Goal: Check status: Check status

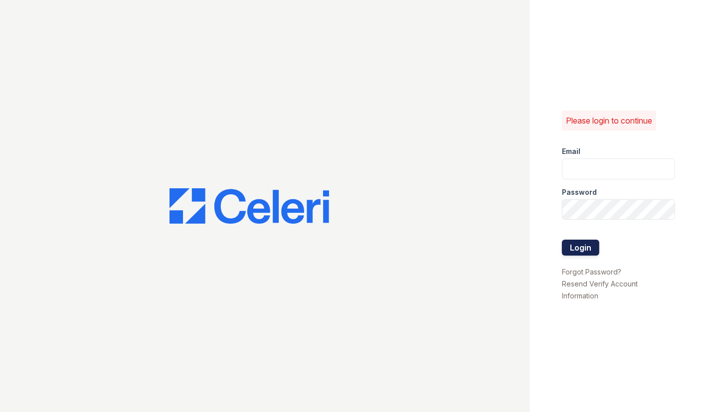
type input "renewmidtown@trinity-pm.com"
click at [570, 247] on button "Login" at bounding box center [580, 248] width 37 height 16
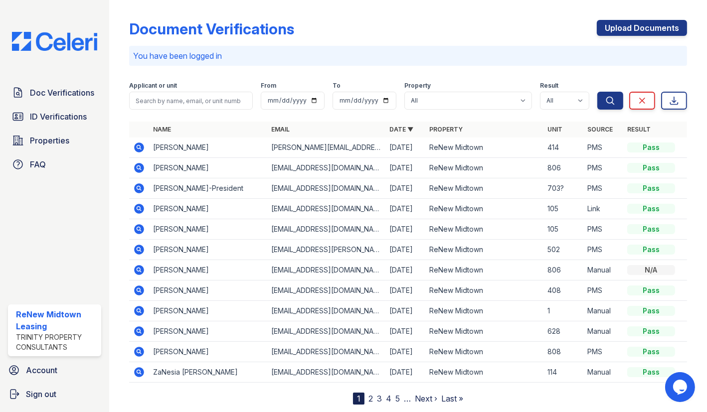
click at [143, 148] on icon at bounding box center [139, 148] width 10 height 10
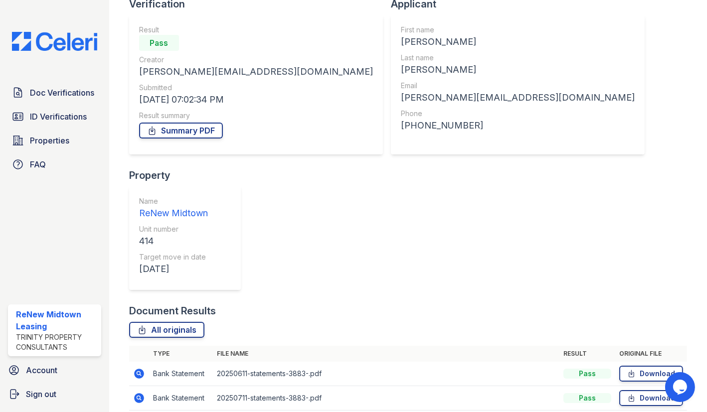
scroll to position [80, 0]
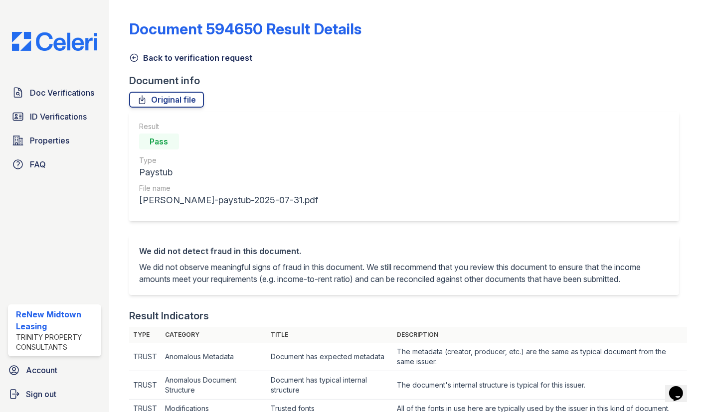
click at [138, 59] on icon at bounding box center [134, 58] width 10 height 10
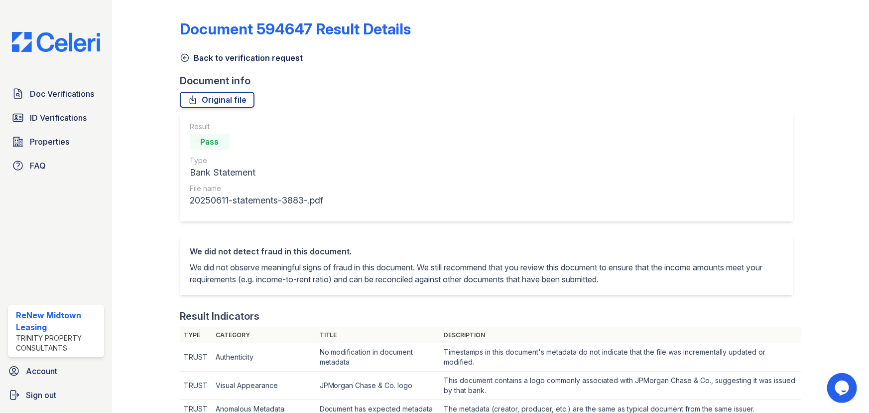
click at [197, 60] on link "Back to verification request" at bounding box center [241, 58] width 123 height 12
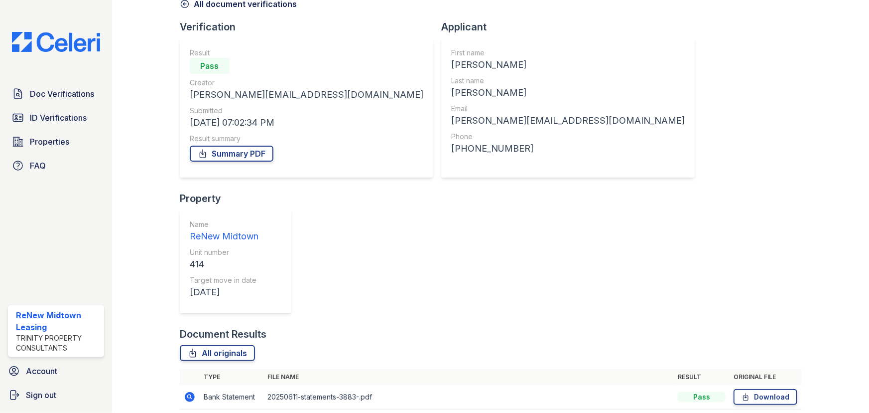
scroll to position [80, 0]
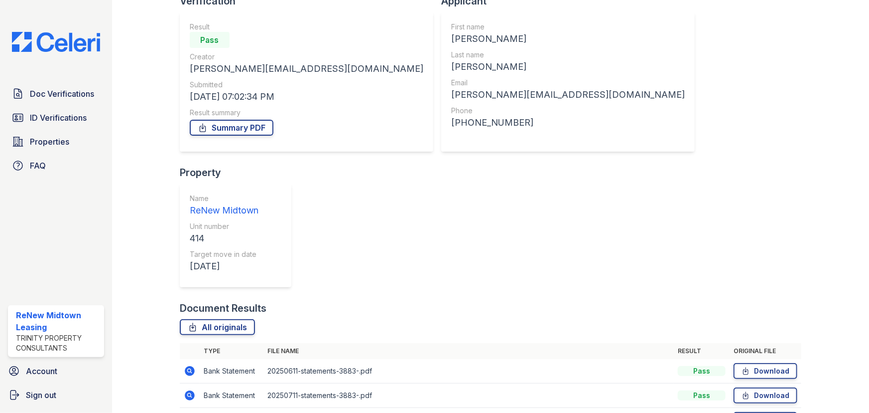
click at [193, 390] on icon at bounding box center [190, 395] width 10 height 10
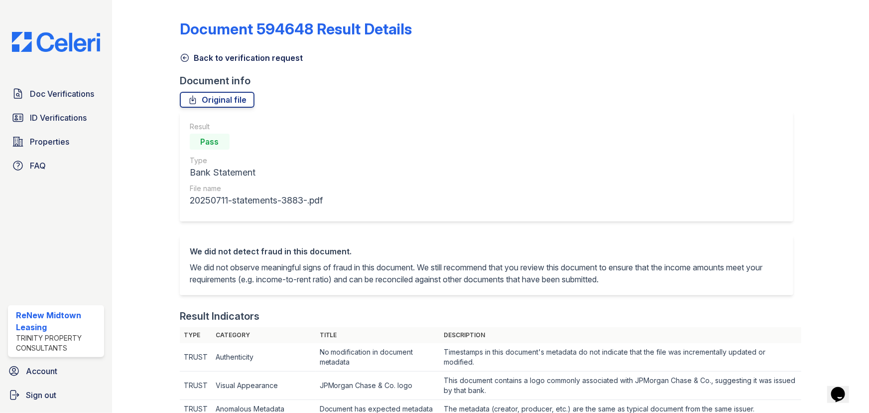
click at [183, 55] on icon at bounding box center [185, 58] width 10 height 10
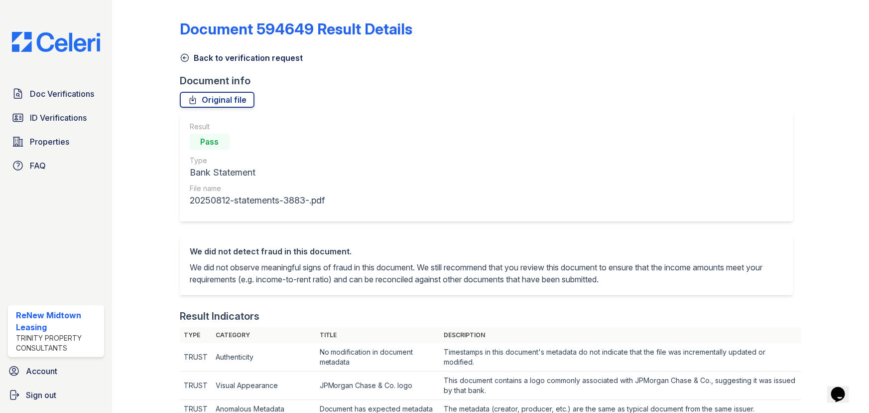
click at [188, 59] on icon at bounding box center [185, 58] width 10 height 10
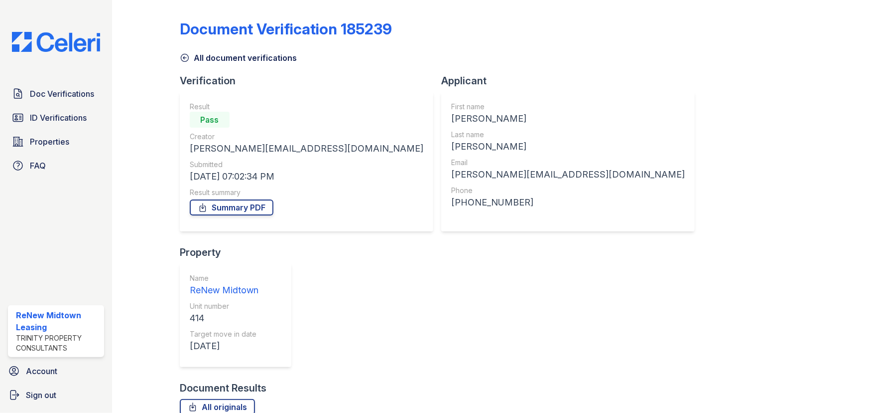
click at [188, 58] on icon at bounding box center [184, 57] width 7 height 7
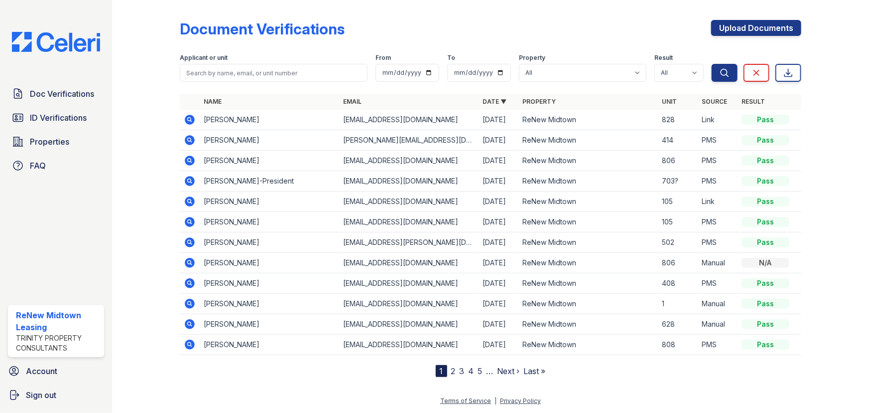
click at [191, 204] on icon at bounding box center [190, 201] width 10 height 10
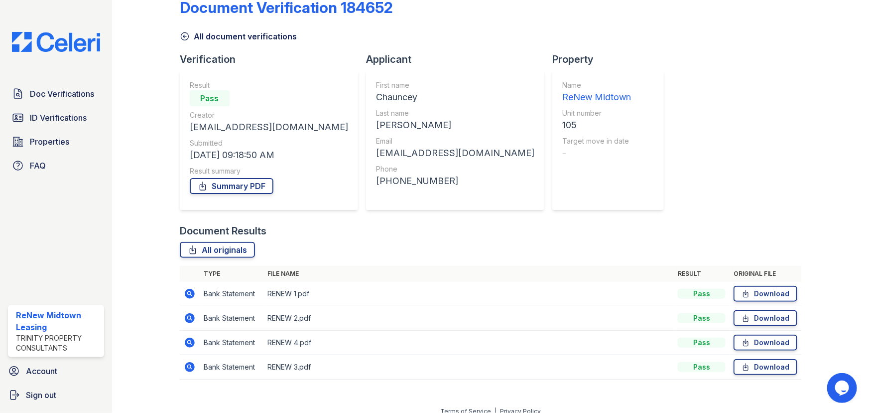
scroll to position [31, 0]
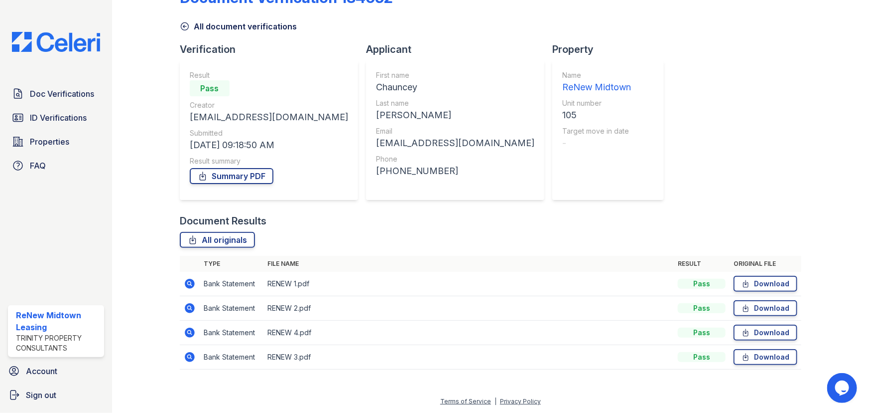
click at [189, 285] on icon at bounding box center [190, 284] width 10 height 10
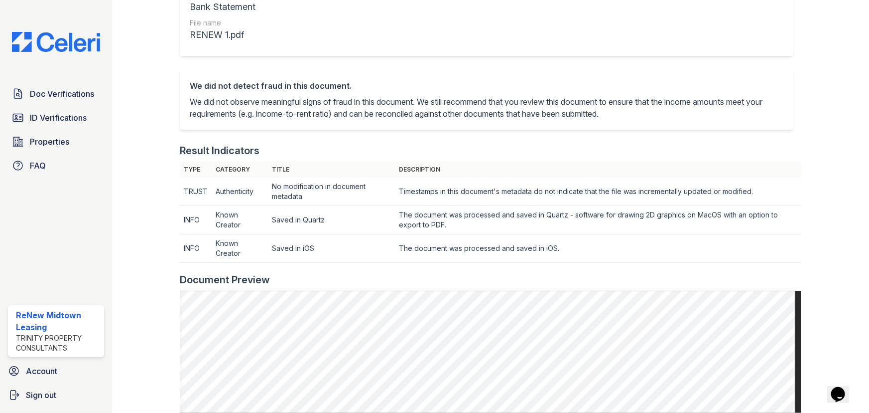
scroll to position [226, 0]
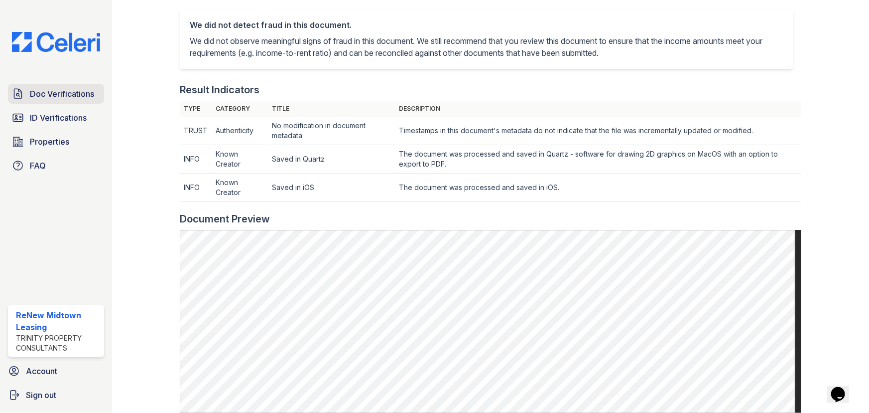
click at [72, 85] on link "Doc Verifications" at bounding box center [56, 94] width 96 height 20
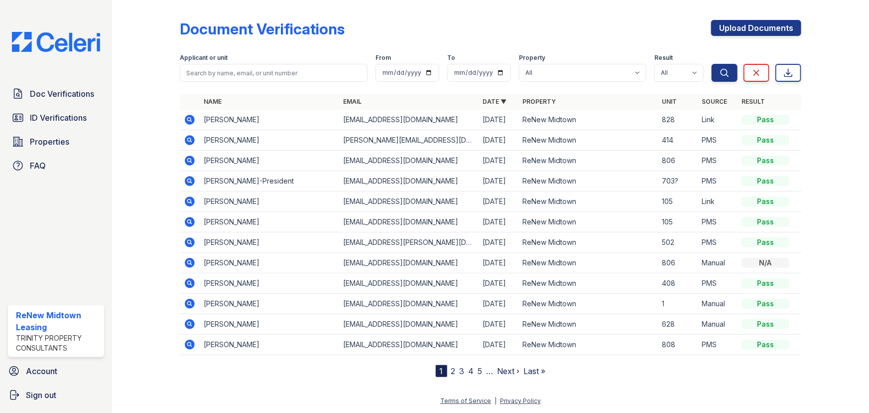
click at [188, 183] on icon at bounding box center [190, 181] width 10 height 10
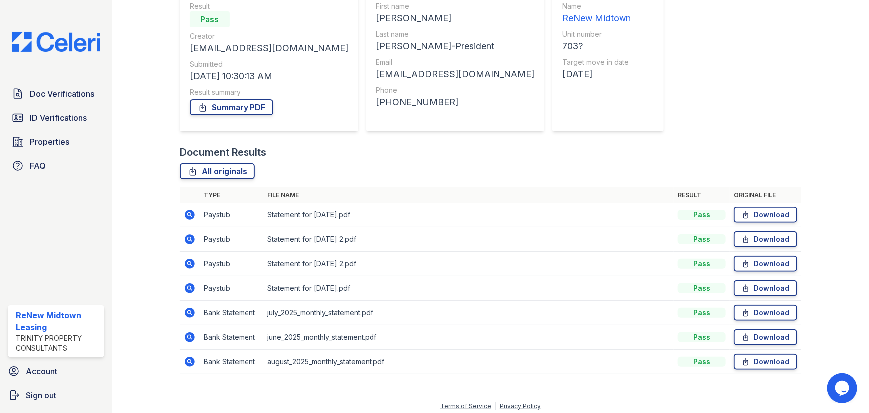
scroll to position [105, 0]
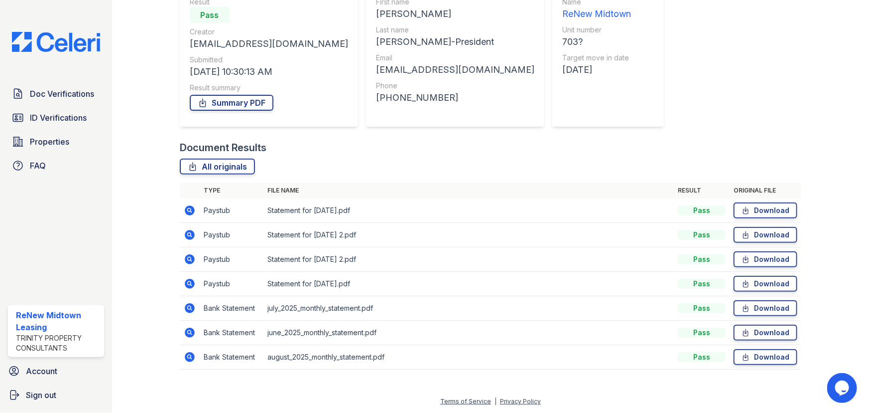
click at [188, 209] on icon at bounding box center [189, 209] width 2 height 2
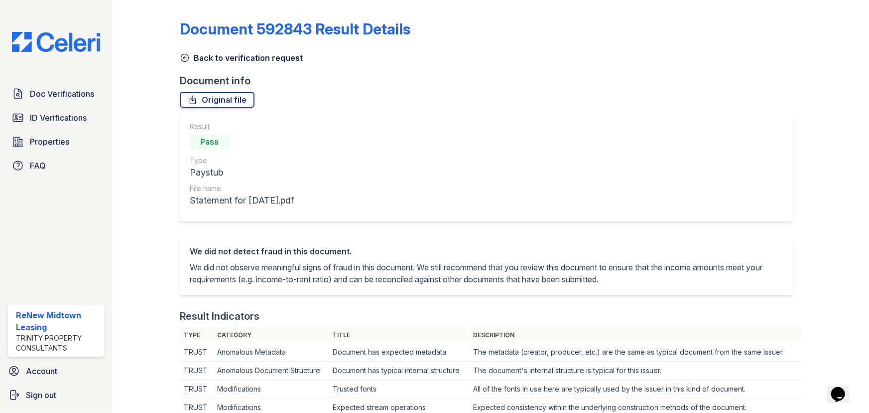
click at [186, 58] on icon at bounding box center [184, 57] width 7 height 7
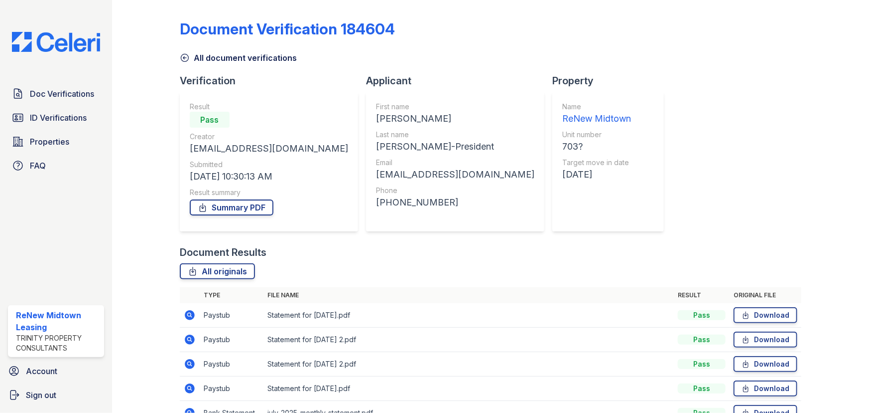
click at [189, 342] on icon at bounding box center [190, 339] width 10 height 10
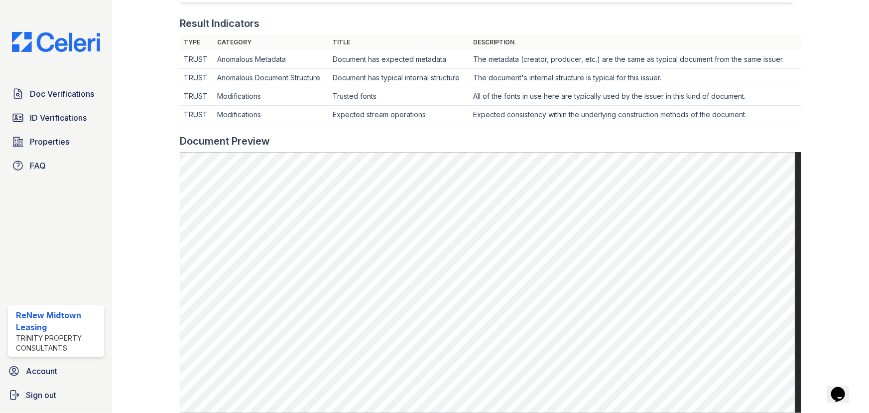
scroll to position [317, 0]
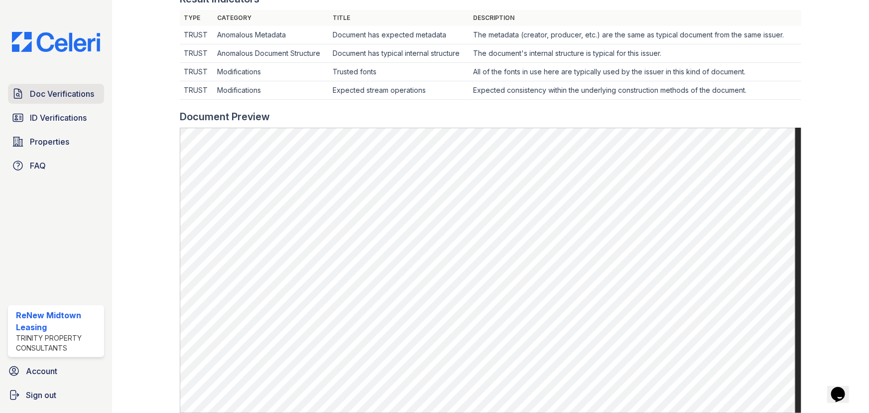
click at [70, 99] on span "Doc Verifications" at bounding box center [62, 94] width 64 height 12
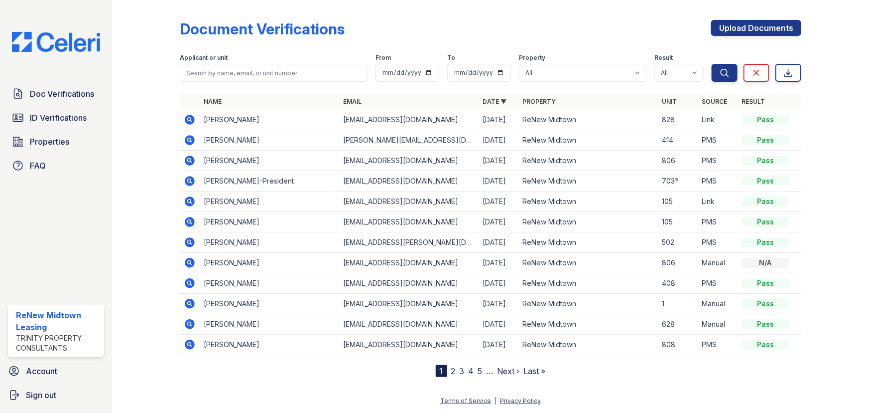
click at [191, 283] on icon at bounding box center [190, 283] width 12 height 12
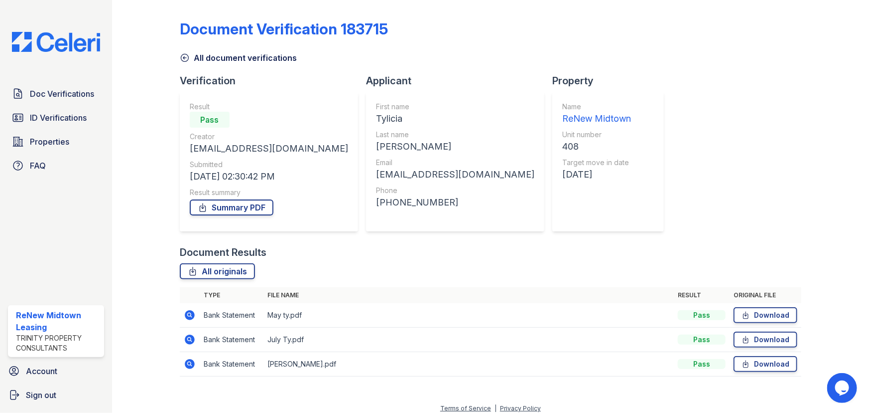
click at [188, 317] on icon at bounding box center [190, 315] width 10 height 10
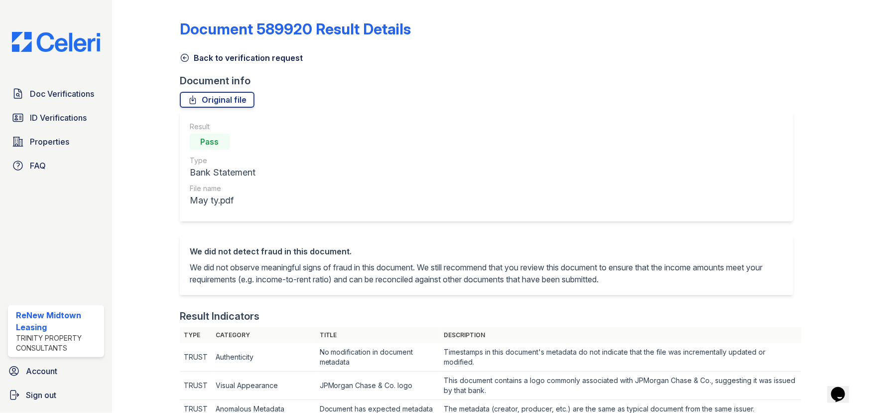
click at [184, 58] on icon at bounding box center [184, 57] width 7 height 7
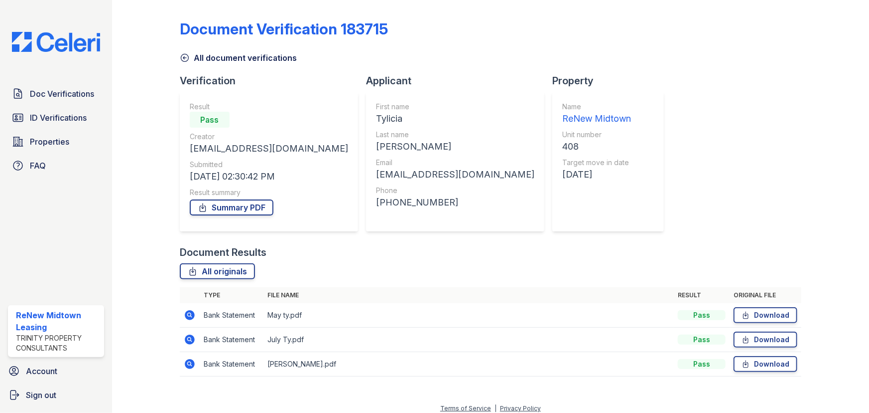
click at [189, 339] on icon at bounding box center [189, 338] width 2 height 2
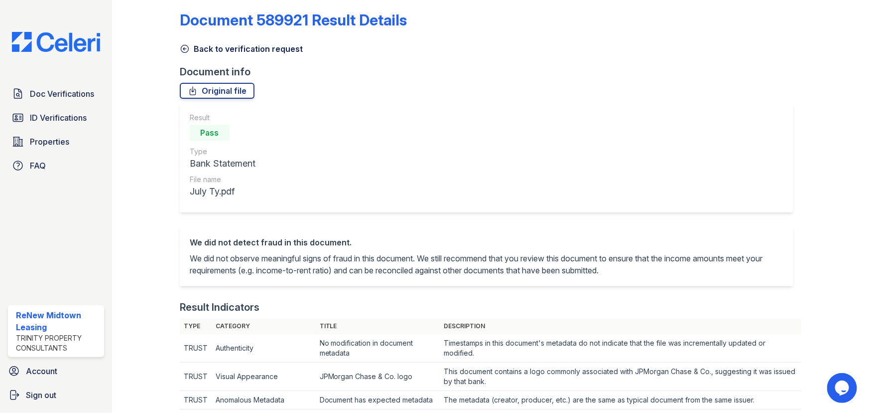
scroll to position [1, 0]
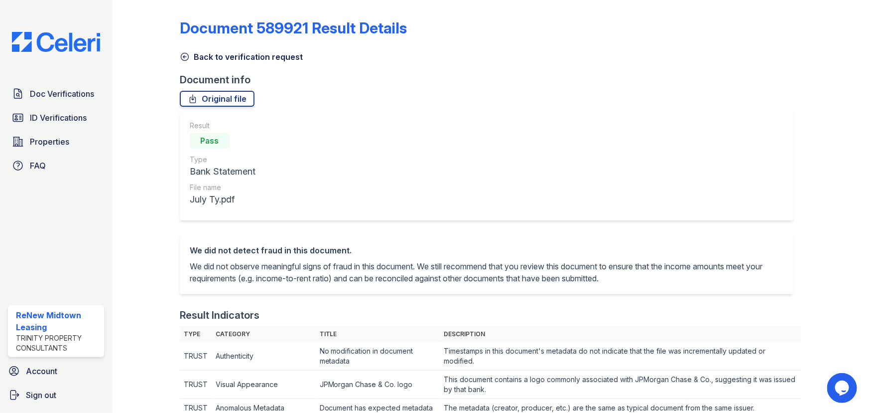
click at [190, 54] on link "Back to verification request" at bounding box center [241, 57] width 123 height 12
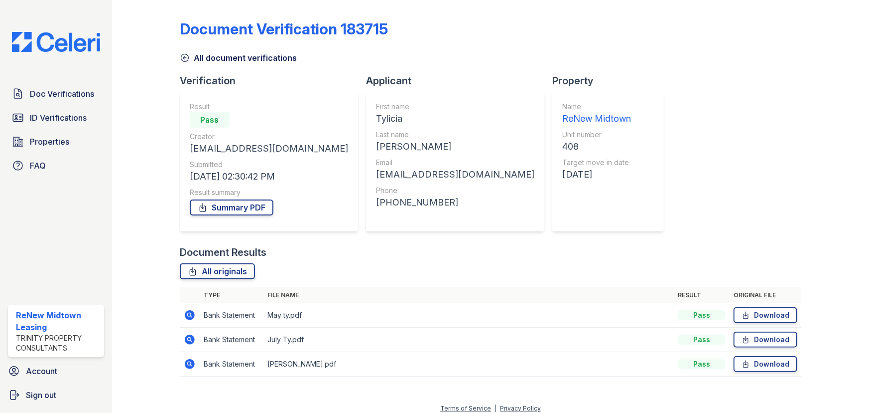
click at [190, 369] on icon at bounding box center [190, 364] width 12 height 12
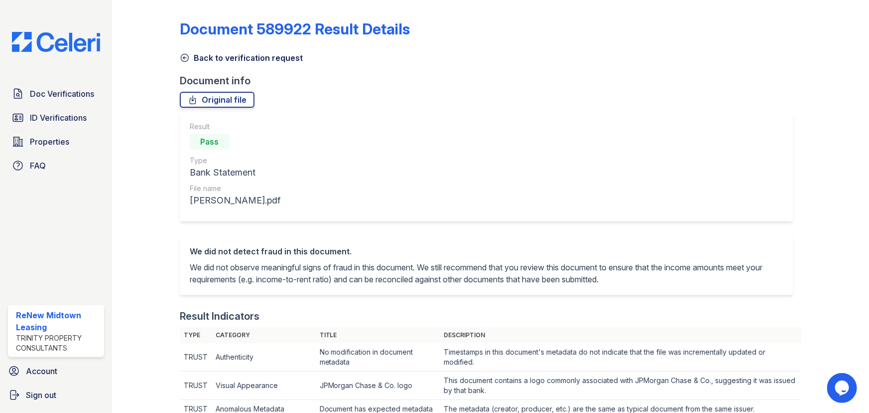
click at [182, 63] on link "Back to verification request" at bounding box center [241, 58] width 123 height 12
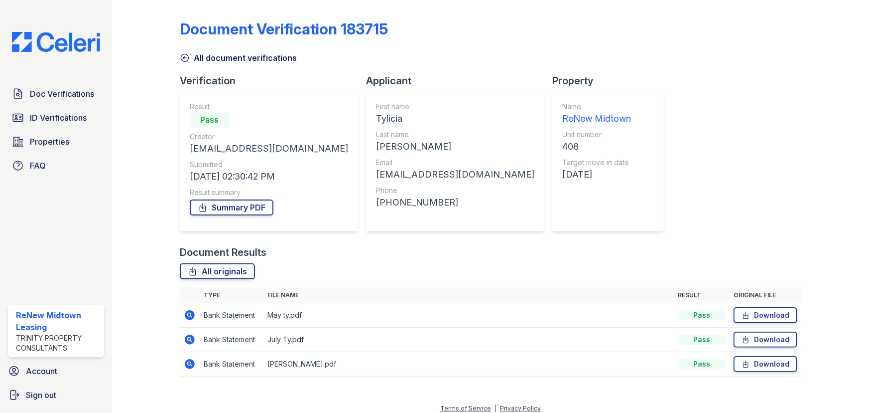
click at [180, 59] on icon at bounding box center [185, 58] width 10 height 10
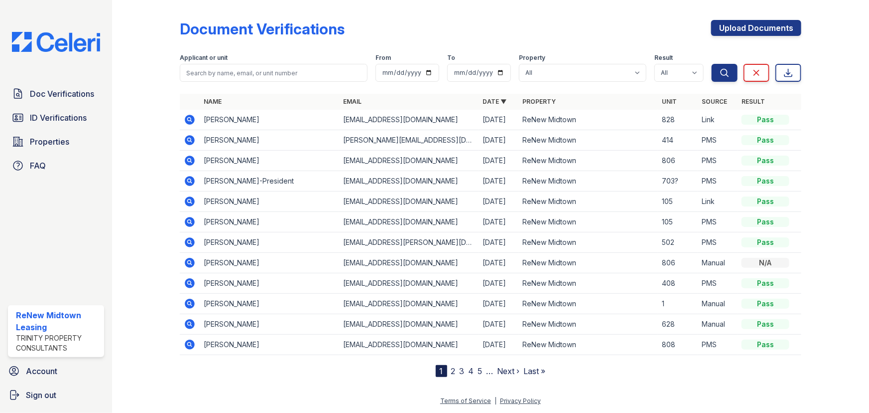
click at [455, 369] on link "2" at bounding box center [453, 371] width 4 height 10
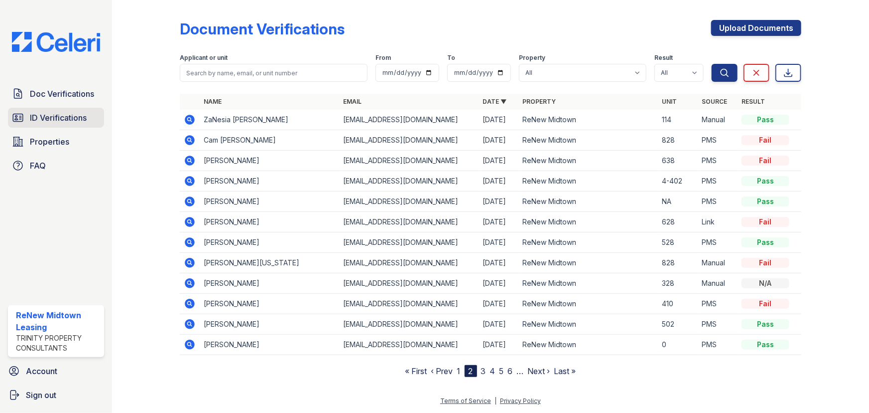
click at [46, 119] on span "ID Verifications" at bounding box center [58, 118] width 57 height 12
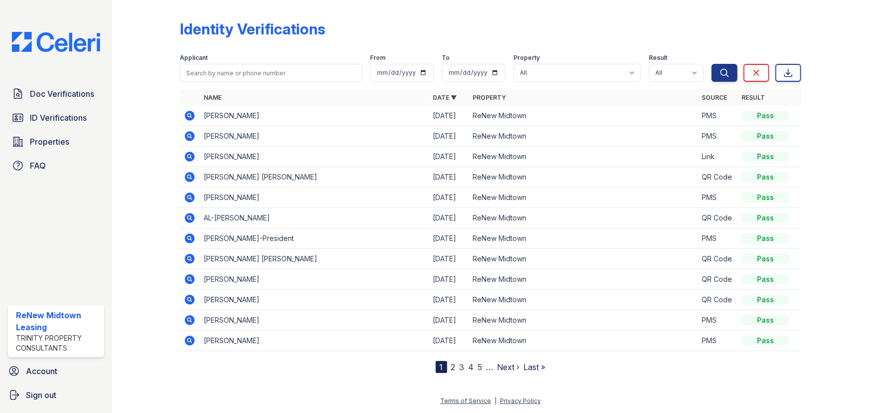
click at [452, 364] on link "2" at bounding box center [453, 367] width 4 height 10
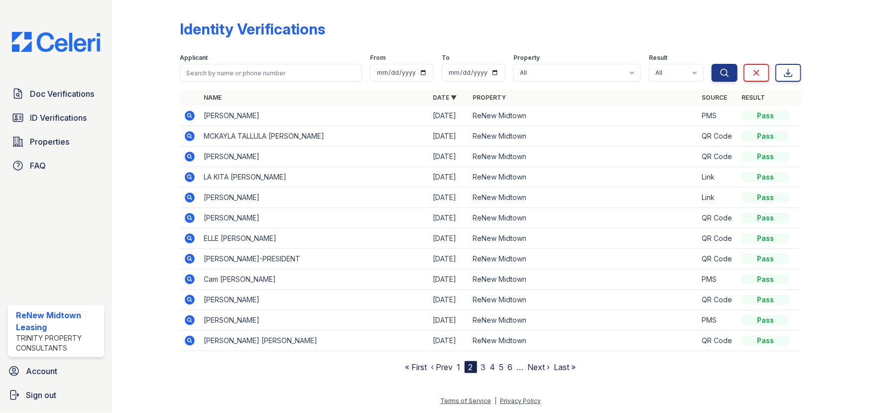
click at [487, 369] on nav "« First ‹ Prev 1 2 3 4 5 6 … Next › Last »" at bounding box center [491, 367] width 171 height 12
click at [485, 369] on link "3" at bounding box center [483, 367] width 5 height 10
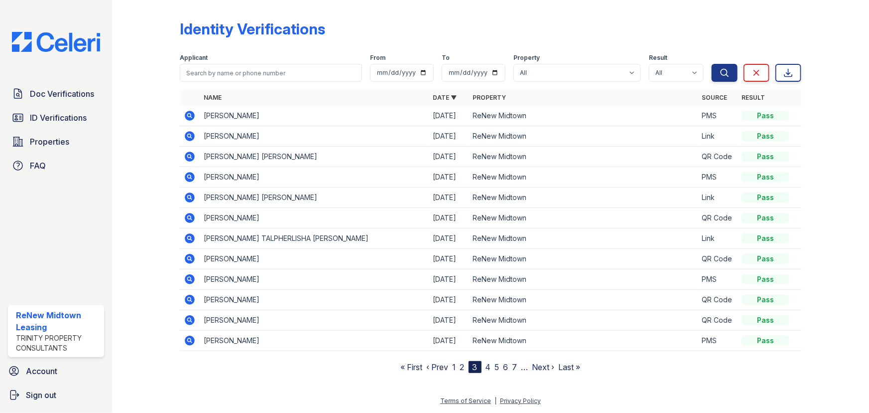
click at [453, 366] on link "1" at bounding box center [454, 367] width 3 height 10
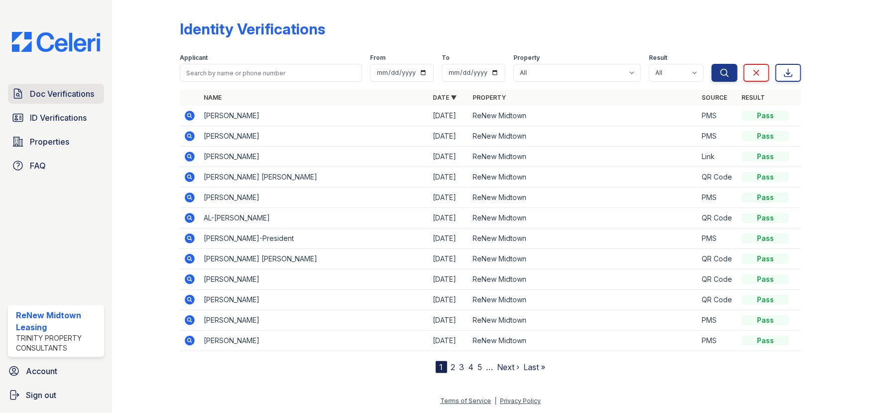
click at [40, 93] on span "Doc Verifications" at bounding box center [62, 94] width 64 height 12
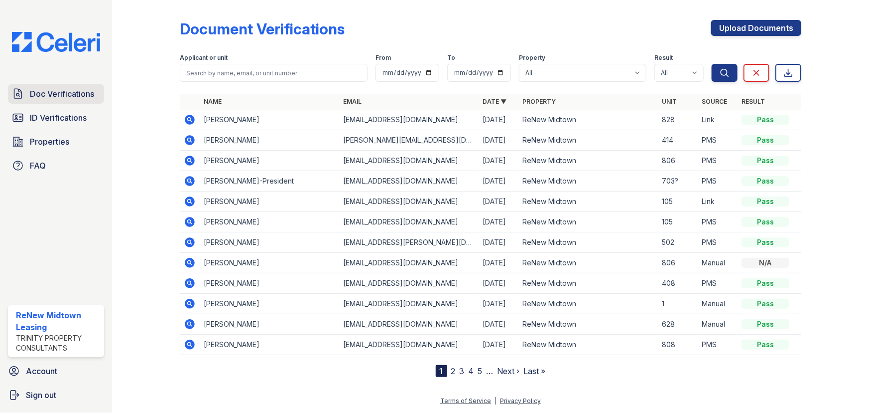
click at [73, 96] on span "Doc Verifications" at bounding box center [62, 94] width 64 height 12
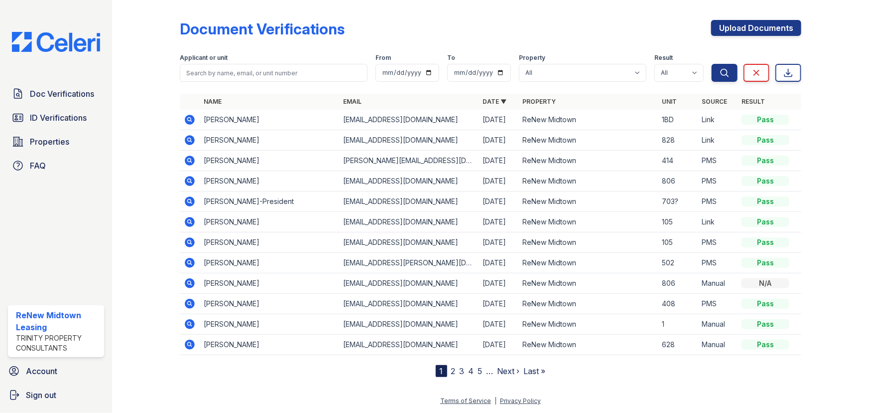
click at [189, 179] on icon at bounding box center [189, 180] width 2 height 2
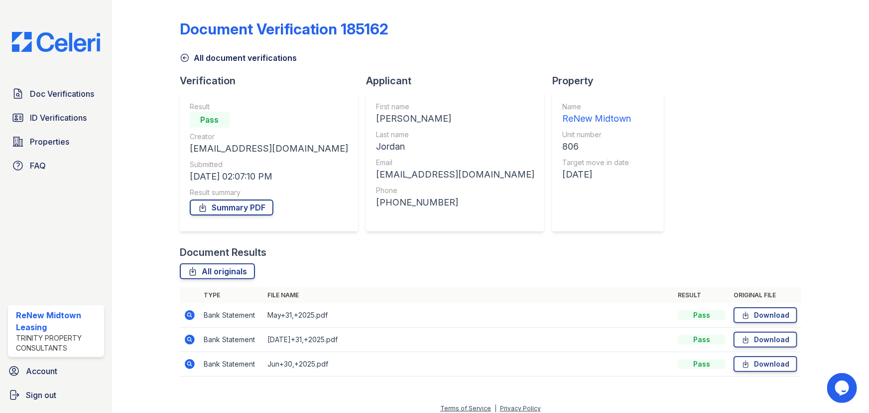
click at [190, 316] on icon at bounding box center [190, 315] width 12 height 12
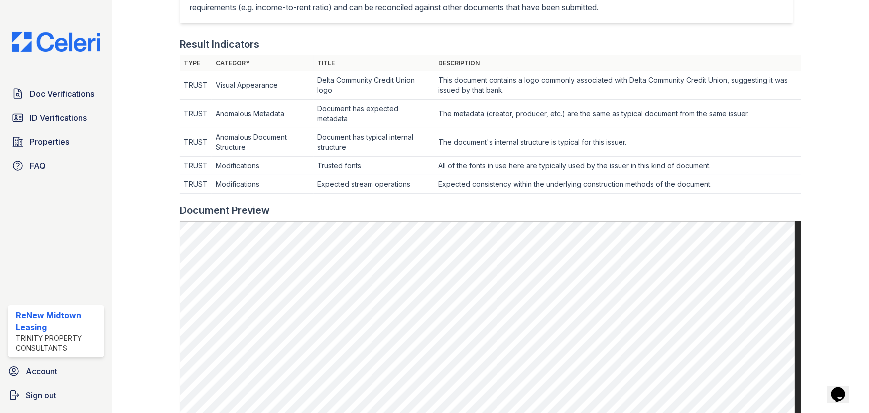
scroll to position [362, 0]
